Goal: Task Accomplishment & Management: Manage account settings

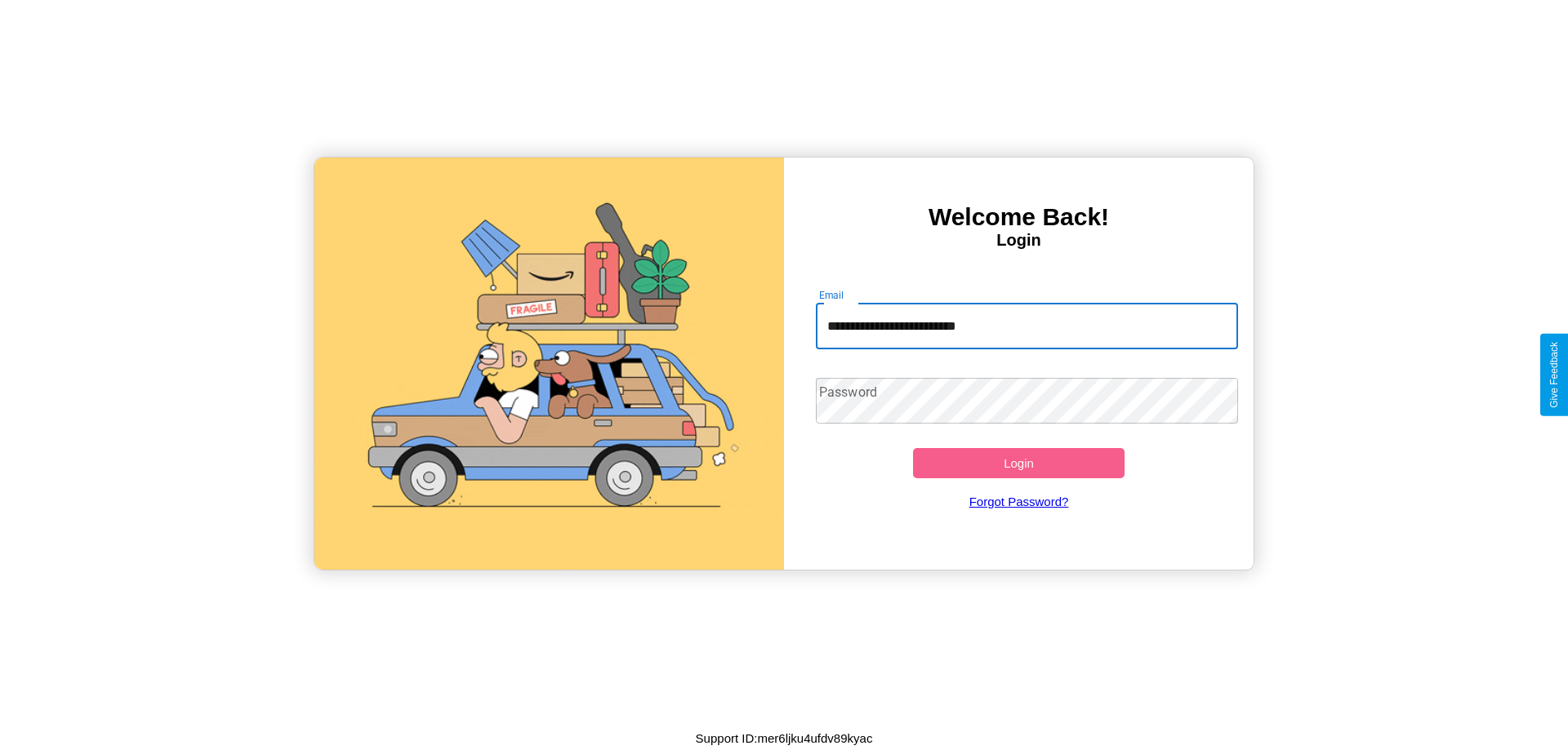
type input "**********"
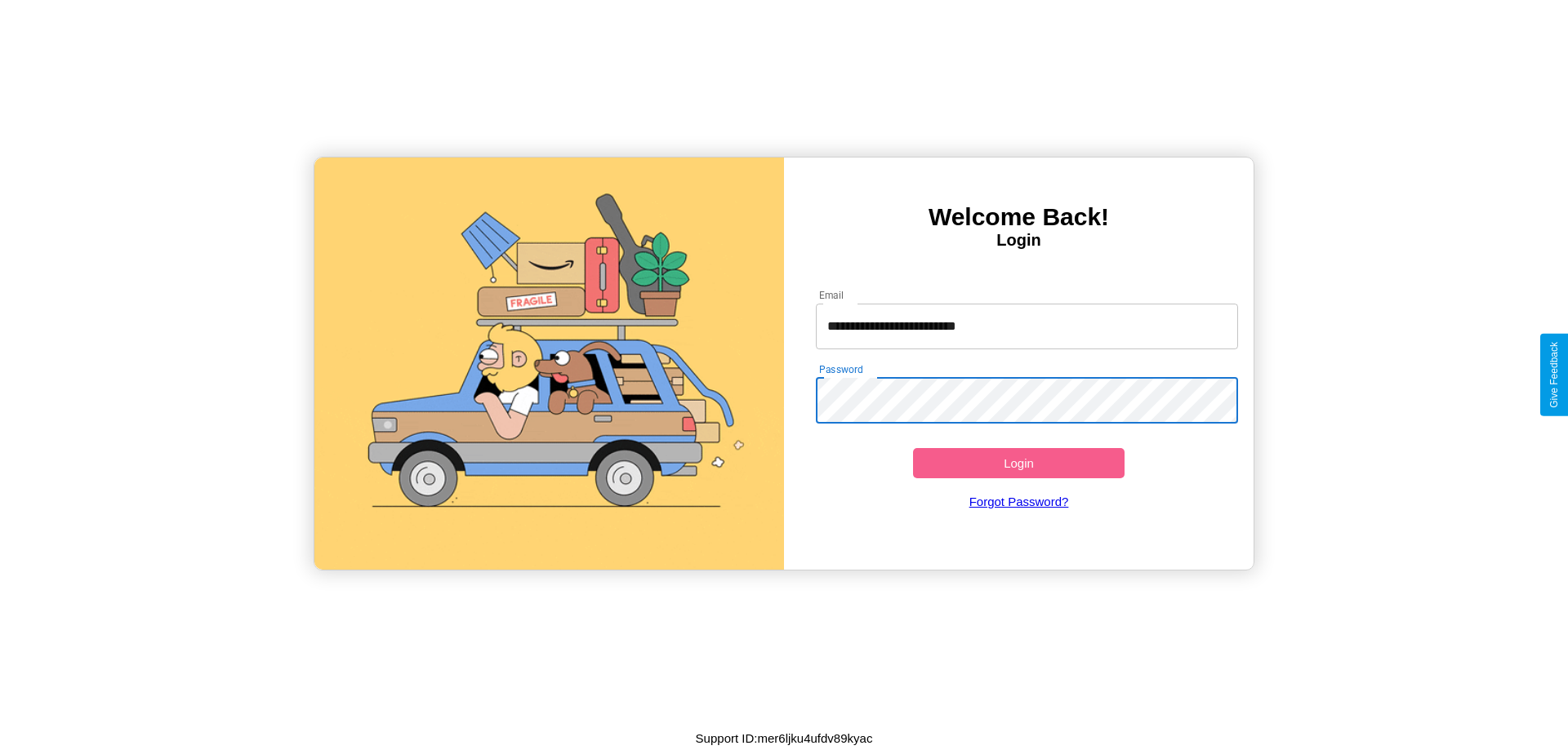
click at [1018, 463] on button "Login" at bounding box center [1019, 463] width 211 height 30
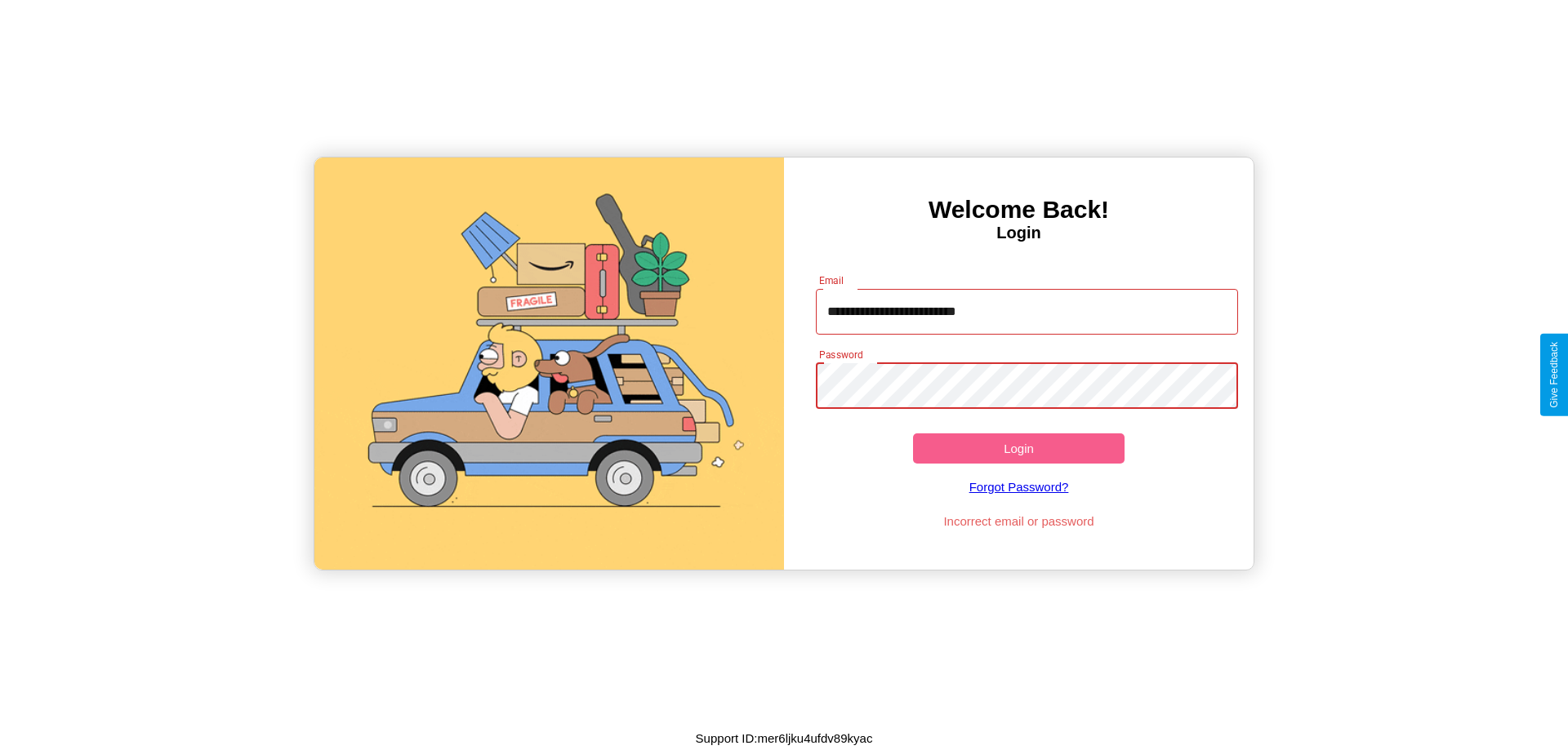
click at [1018, 448] on button "Login" at bounding box center [1019, 448] width 211 height 30
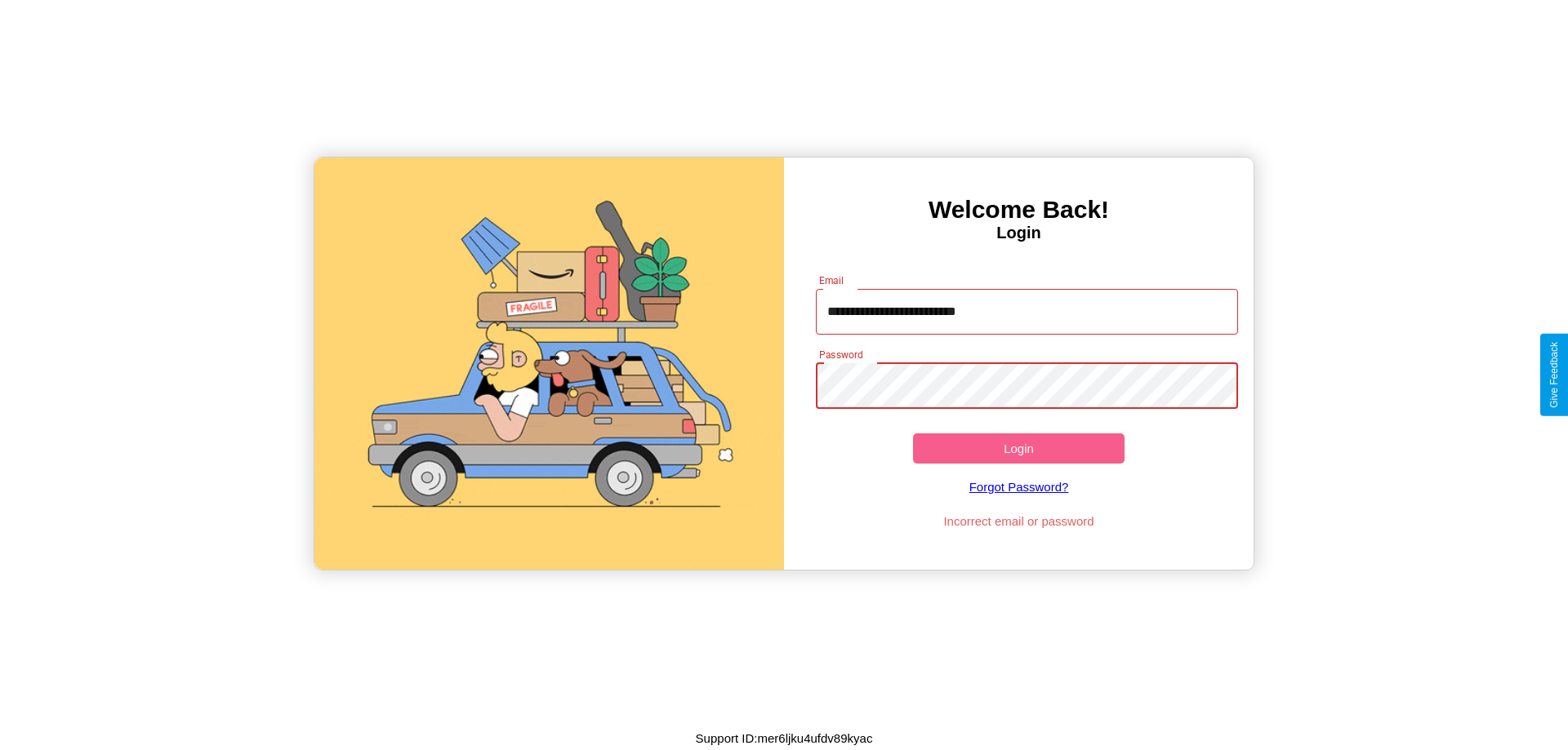
click at [1018, 448] on button "Login" at bounding box center [1019, 448] width 211 height 30
